Goal: Entertainment & Leisure: Consume media (video, audio)

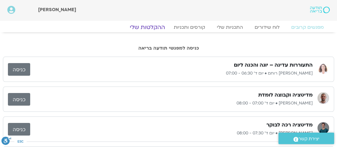
click at [155, 27] on link "ההקלטות שלי" at bounding box center [147, 27] width 49 height 7
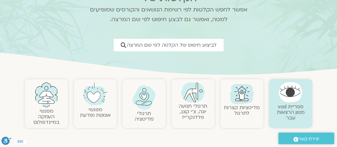
scroll to position [71, 0]
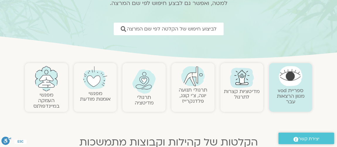
click at [189, 89] on link "תרגולי תנועה יוגה, צ׳י קונג, פלדנקרייז" at bounding box center [193, 96] width 28 height 18
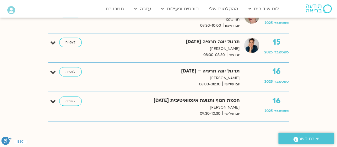
scroll to position [604, 0]
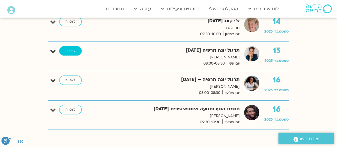
click at [68, 50] on link "לצפייה" at bounding box center [70, 50] width 23 height 9
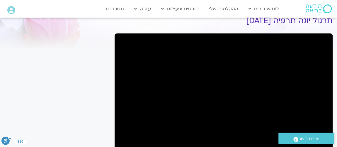
scroll to position [35, 0]
